Goal: Transaction & Acquisition: Subscribe to service/newsletter

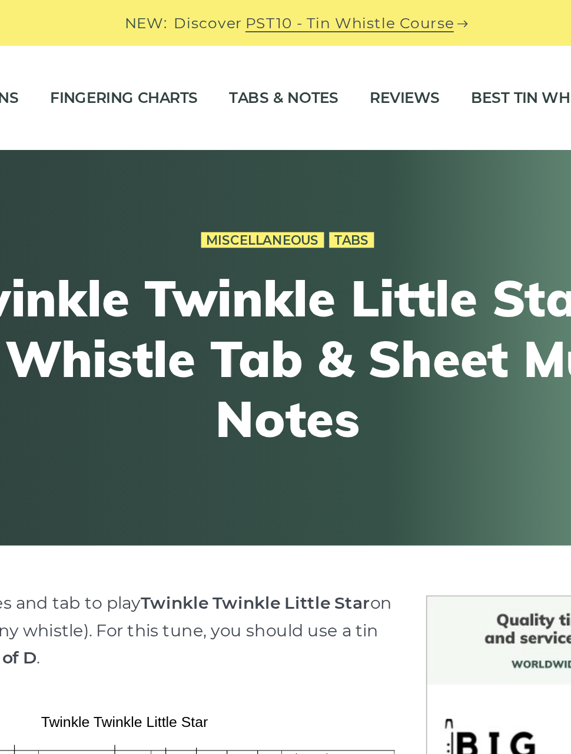
click at [151, 53] on link "Fingering Charts" at bounding box center [193, 55] width 84 height 29
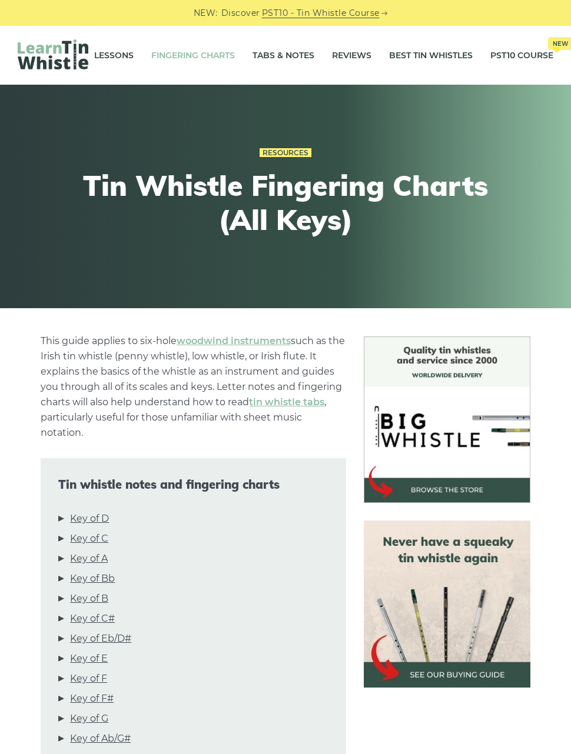
click at [106, 516] on link "Key of D" at bounding box center [89, 518] width 39 height 15
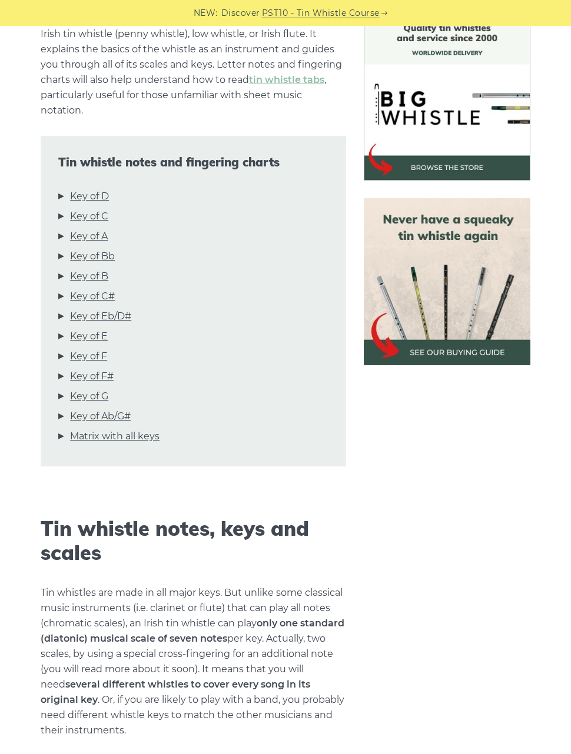
scroll to position [321, 0]
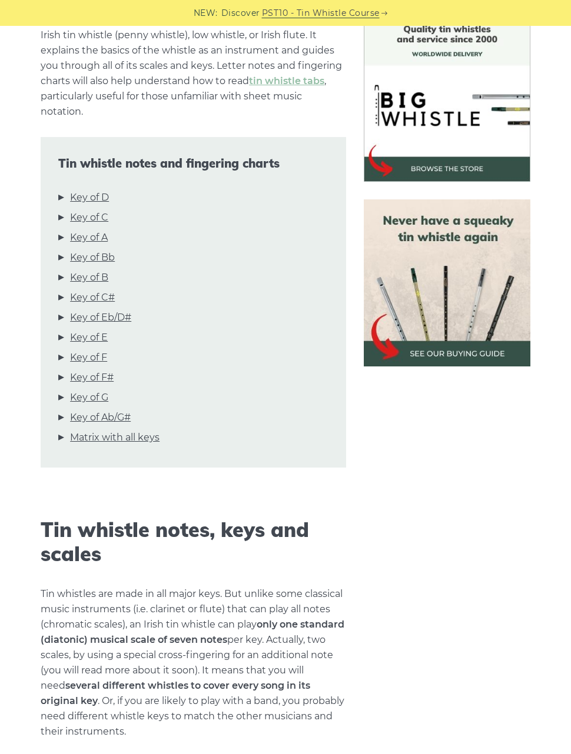
click at [102, 199] on link "Key of D" at bounding box center [89, 197] width 39 height 15
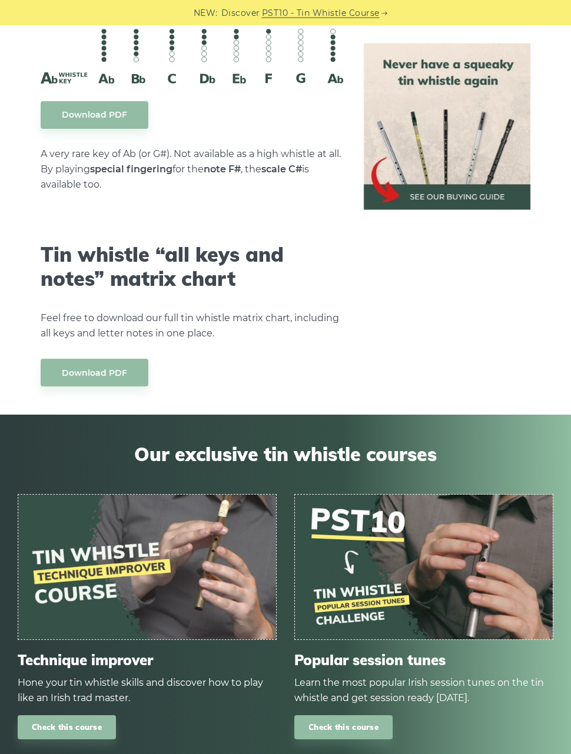
scroll to position [6204, 0]
click at [82, 718] on link "Check this course" at bounding box center [67, 728] width 98 height 24
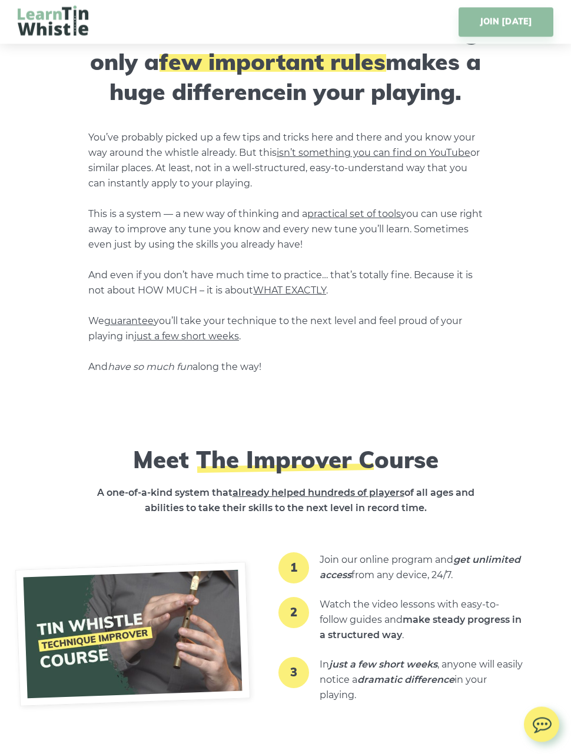
scroll to position [1113, 0]
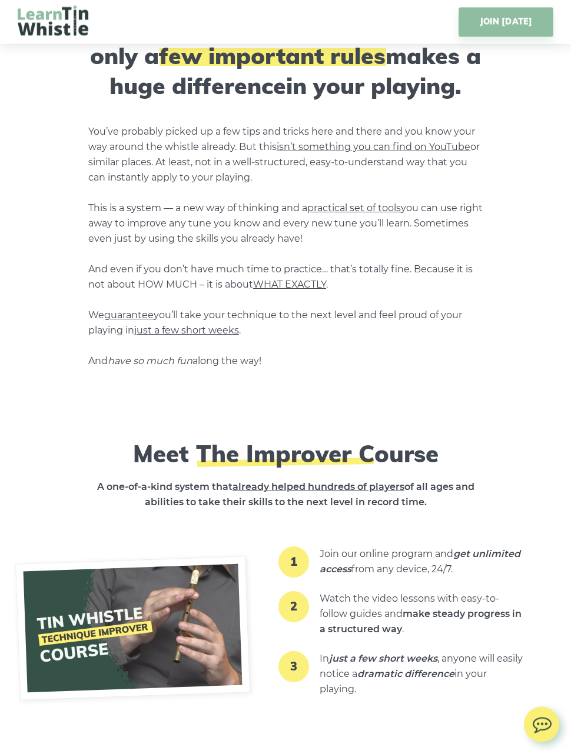
click at [384, 549] on em "get unlimited access" at bounding box center [420, 562] width 201 height 26
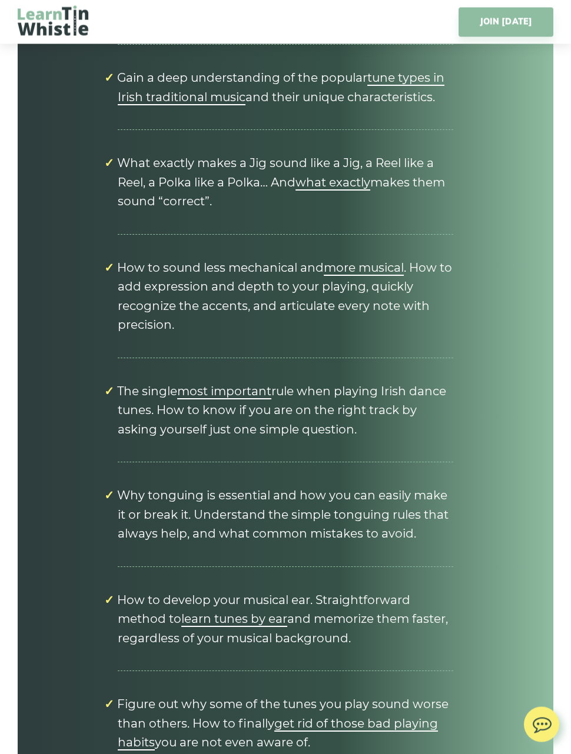
scroll to position [5264, 0]
click at [306, 462] on li "Why tonguing is essential and how you can easily make it or break it. Understan…" at bounding box center [285, 514] width 335 height 104
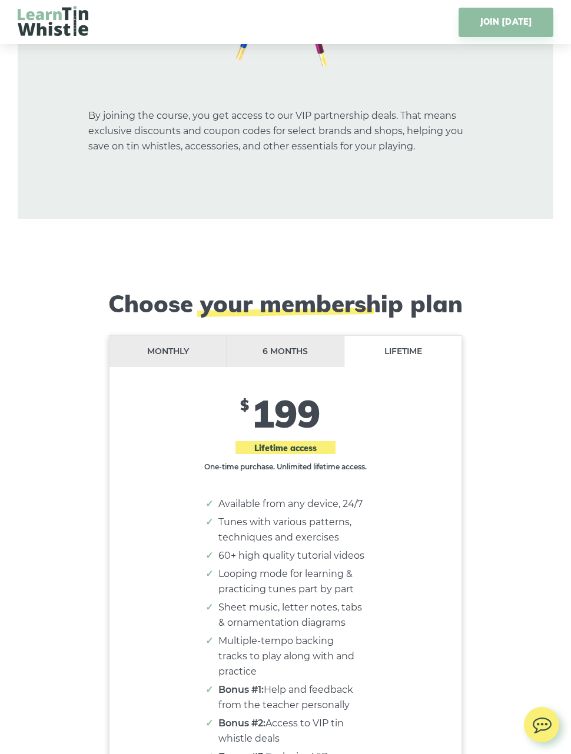
scroll to position [9447, 0]
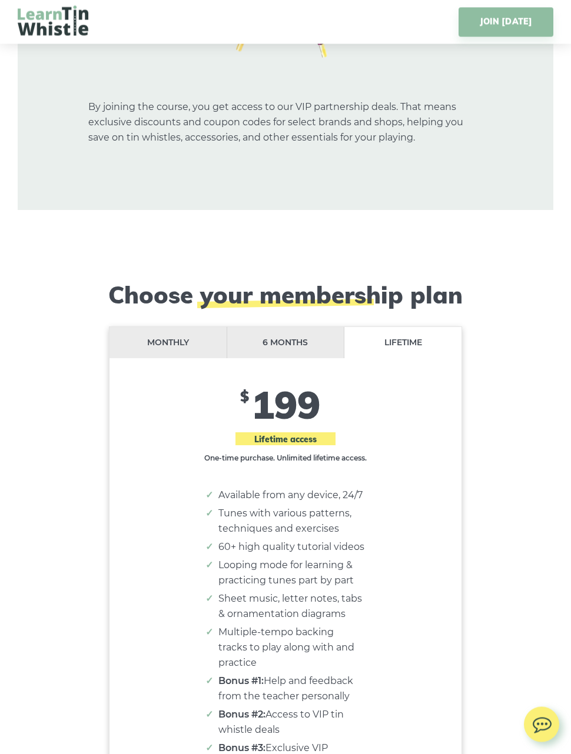
click at [143, 328] on li "Monthly" at bounding box center [168, 343] width 118 height 31
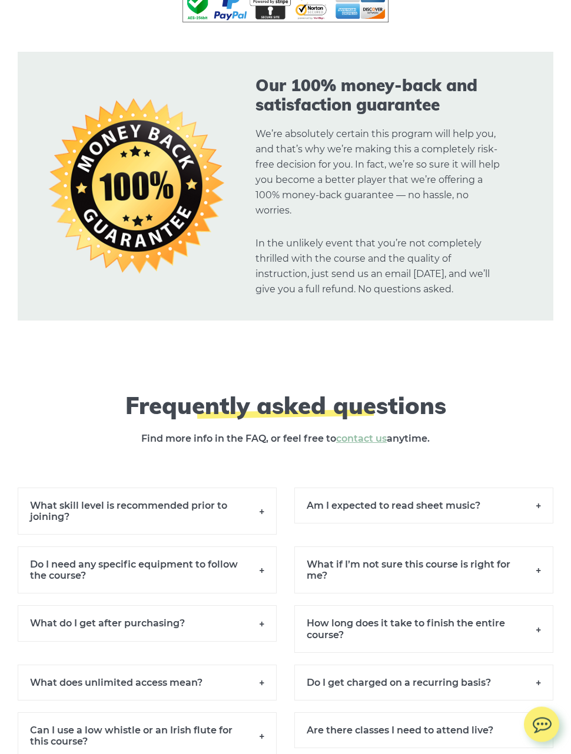
scroll to position [10370, 0]
click at [95, 605] on h6 "What do I get after purchasing?" at bounding box center [147, 623] width 259 height 36
